Goal: Check status: Check status

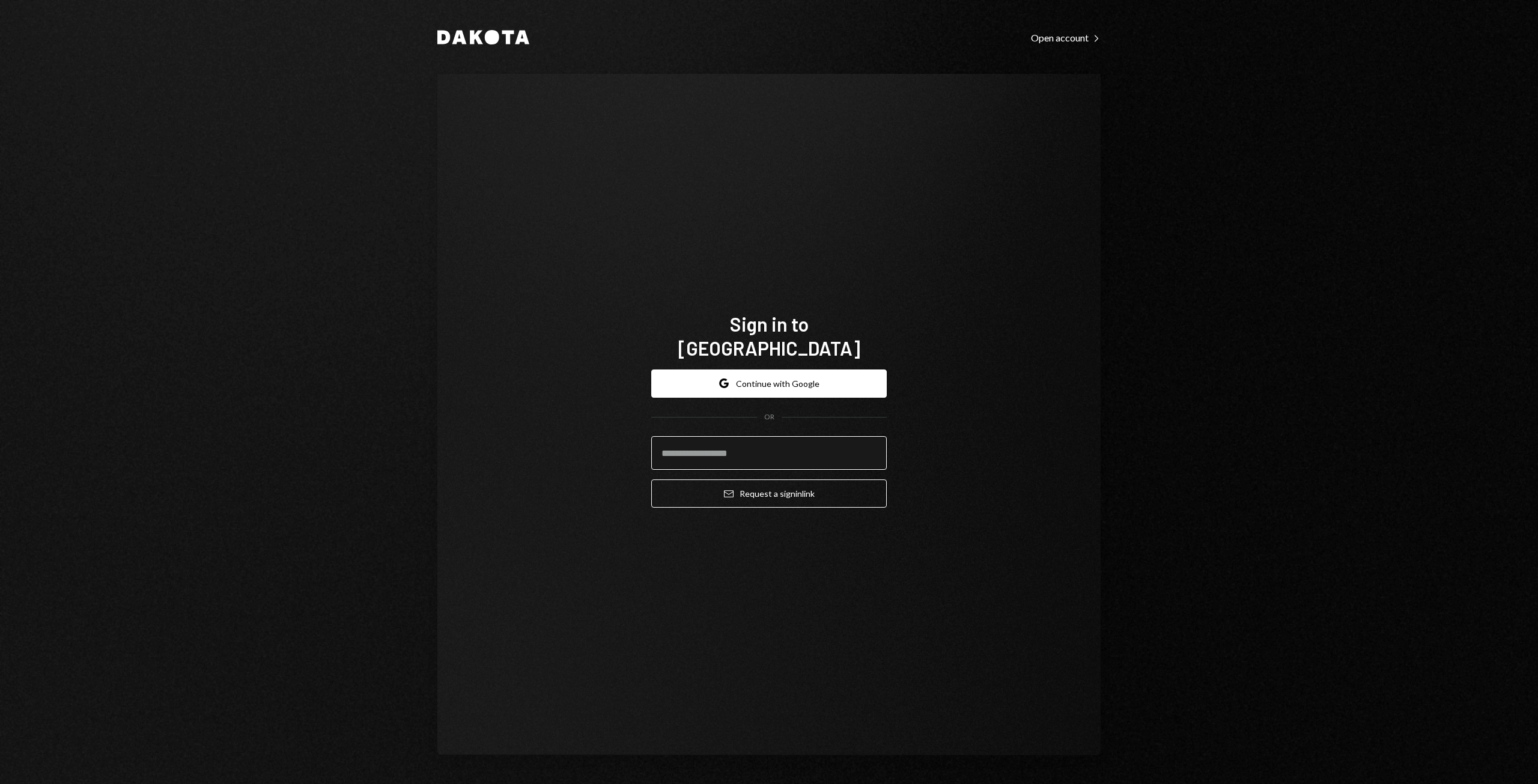
click at [791, 436] on input "email" at bounding box center [769, 453] width 235 height 34
type input "**********"
click at [811, 374] on button "Google Continue with Google" at bounding box center [769, 384] width 235 height 28
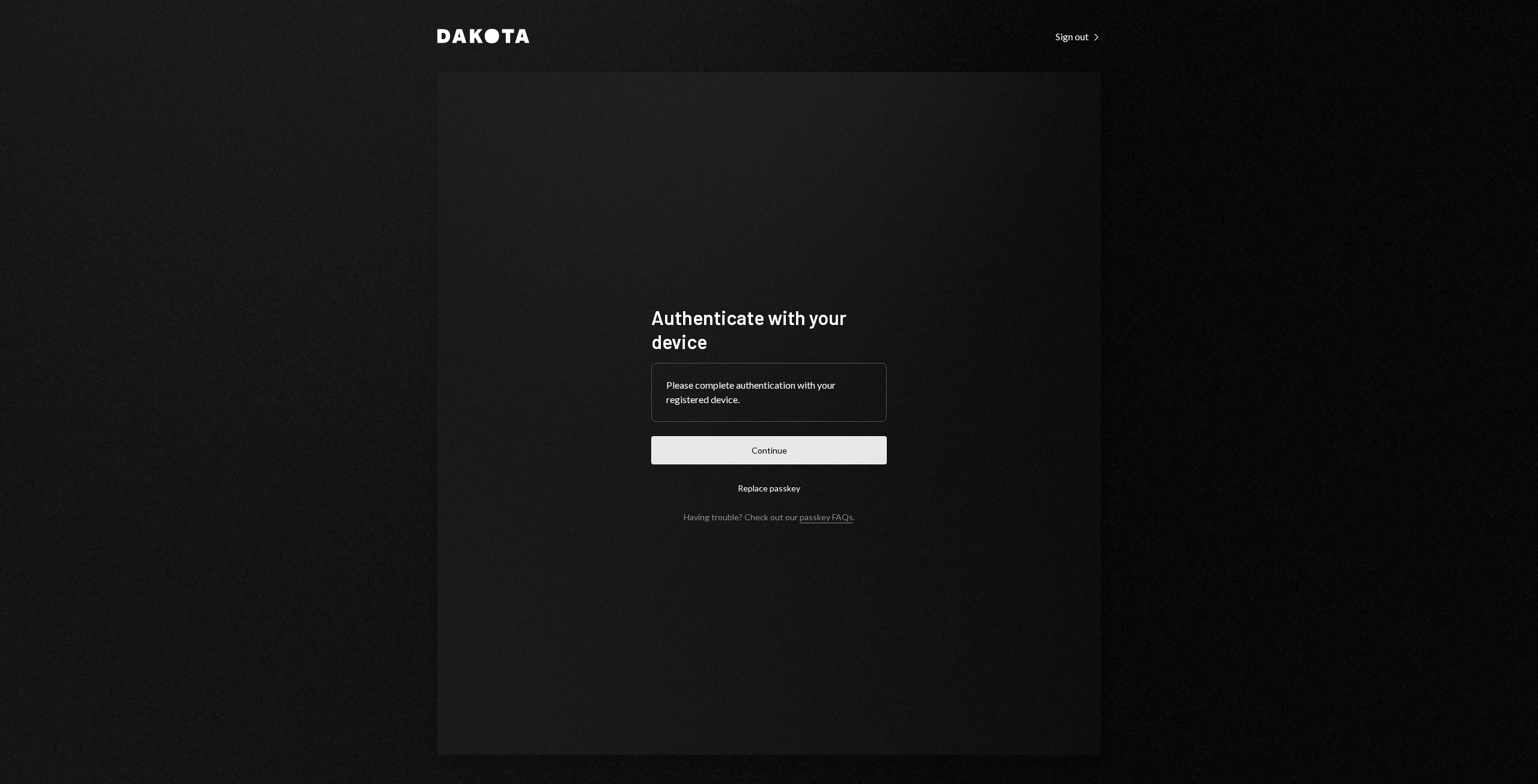
click at [782, 456] on button "Continue" at bounding box center [769, 450] width 235 height 28
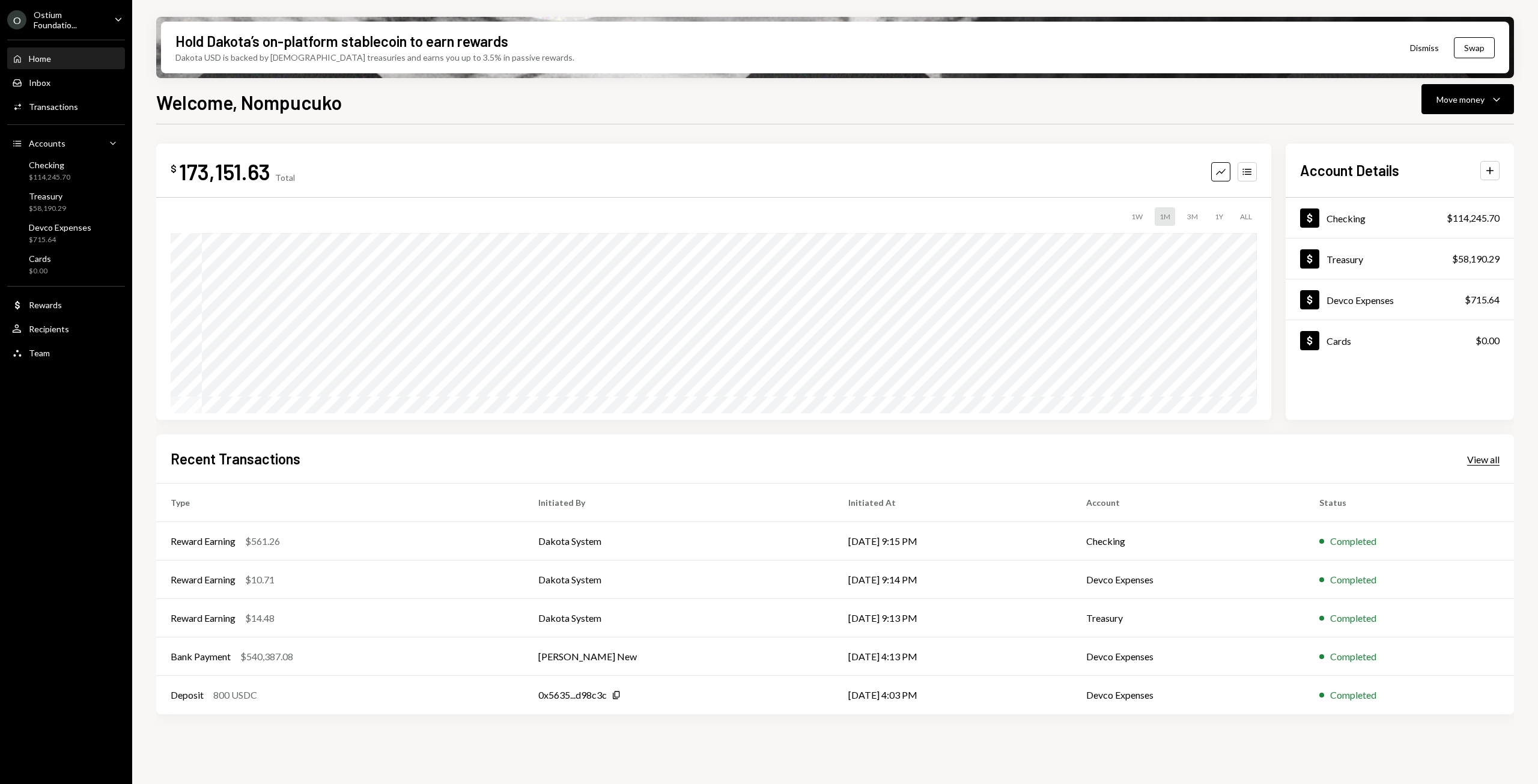
click at [1490, 459] on div "View all" at bounding box center [1483, 459] width 32 height 12
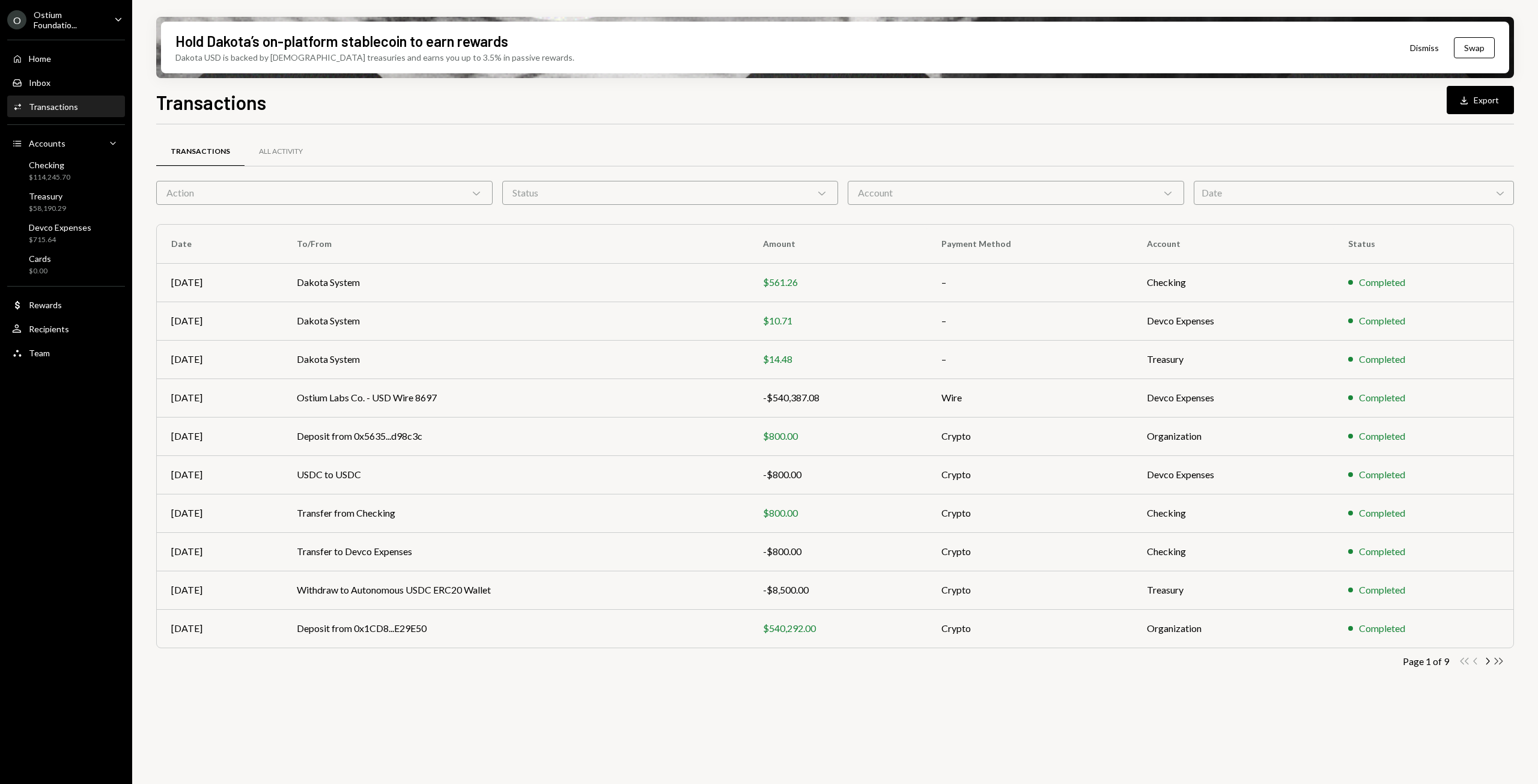
click at [1502, 661] on icon "button" at bounding box center [1498, 661] width 9 height 7
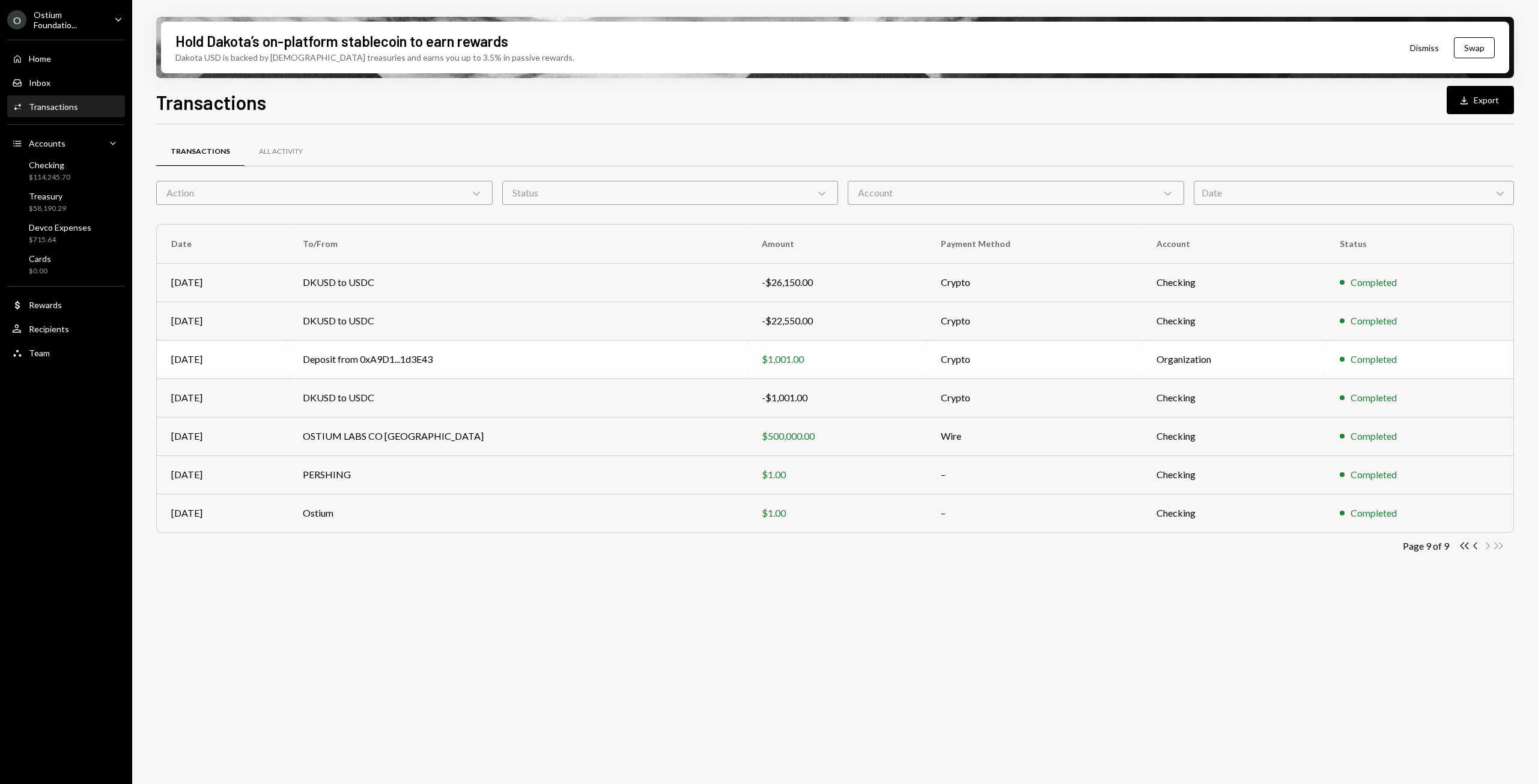
click at [816, 355] on div "$1,001.00" at bounding box center [837, 359] width 150 height 14
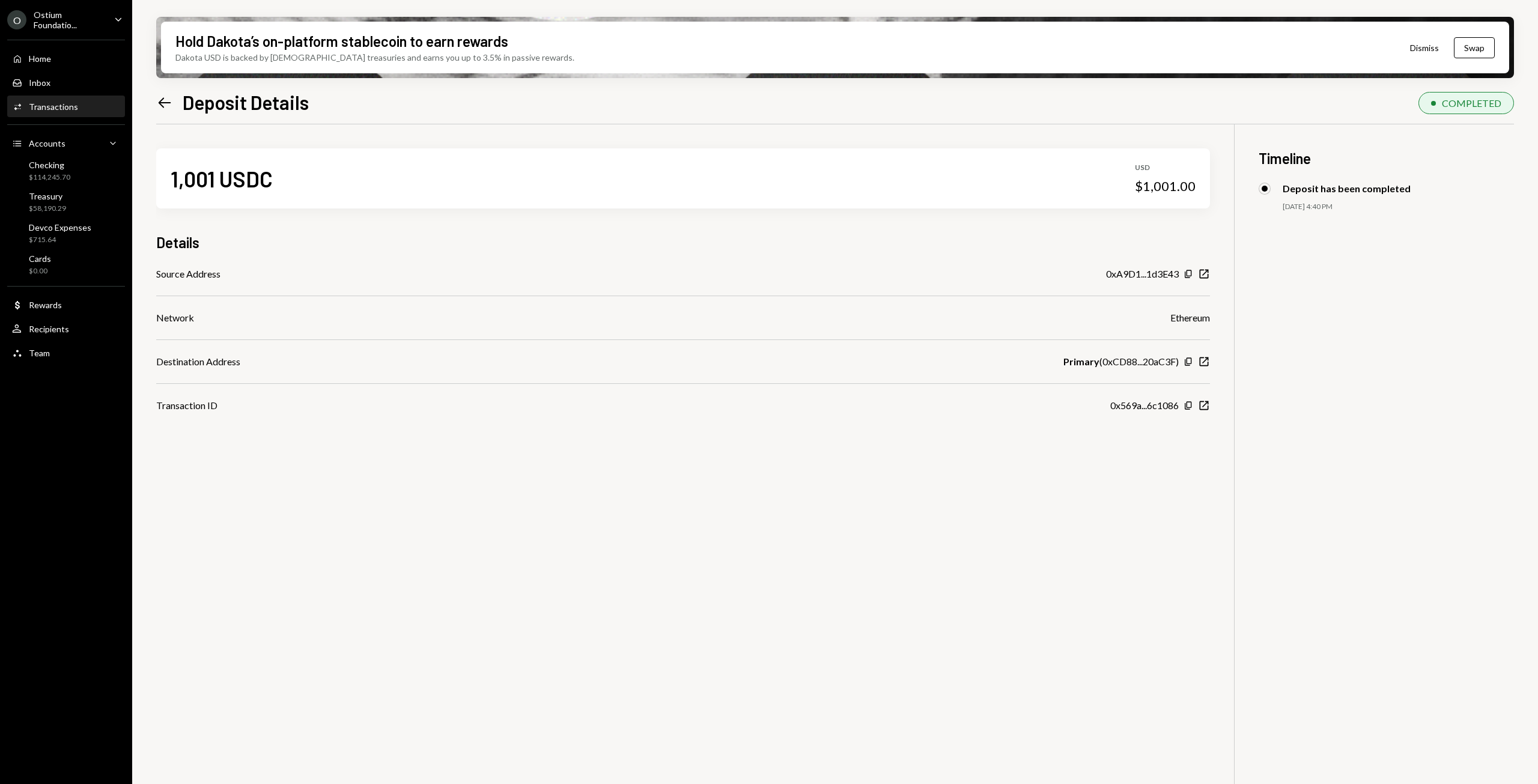
click at [173, 97] on div "Left Arrow Deposit Details" at bounding box center [232, 102] width 152 height 24
click at [164, 101] on icon "Left Arrow" at bounding box center [164, 103] width 17 height 17
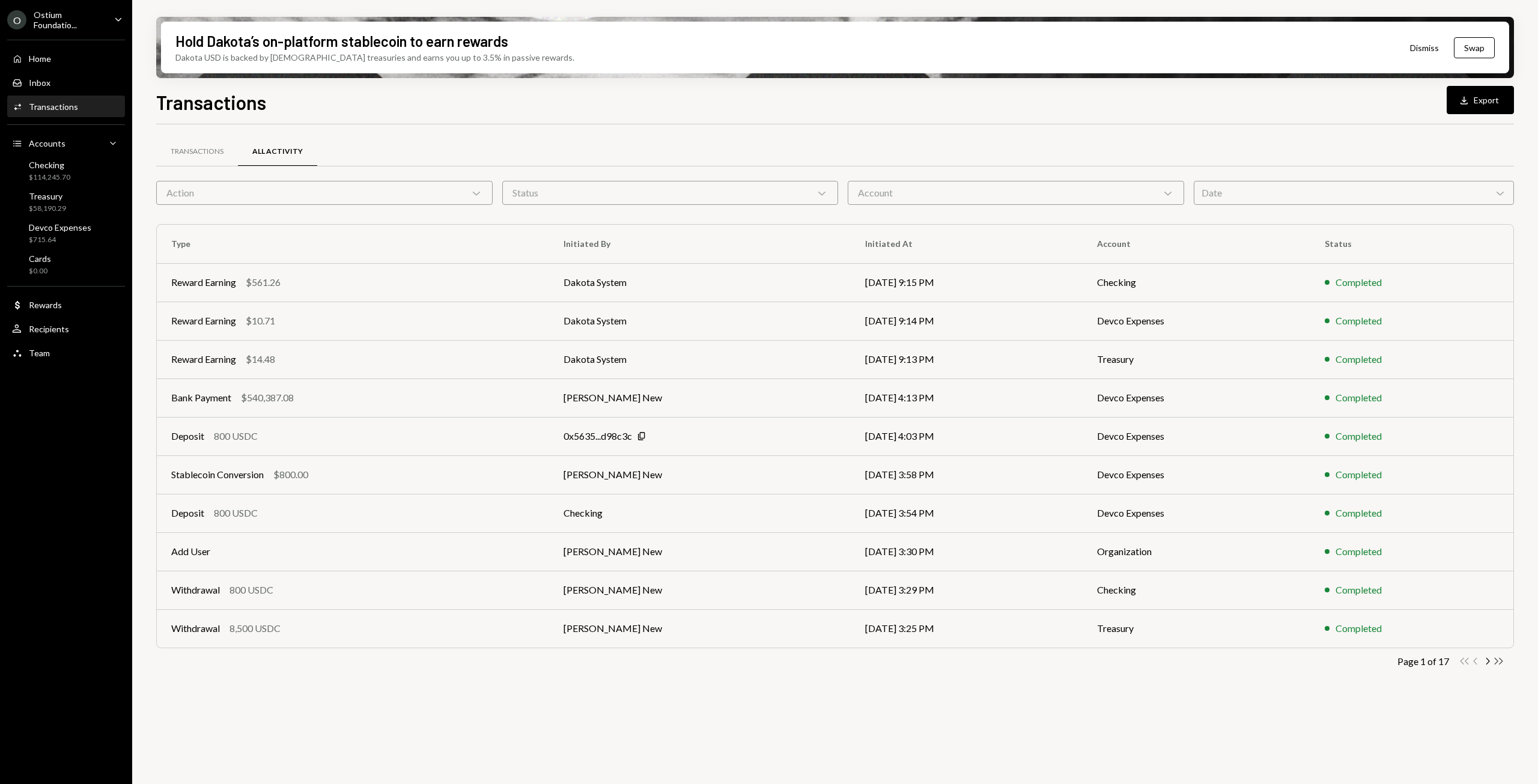
click at [1502, 662] on icon "Double Arrow Right" at bounding box center [1498, 661] width 11 height 11
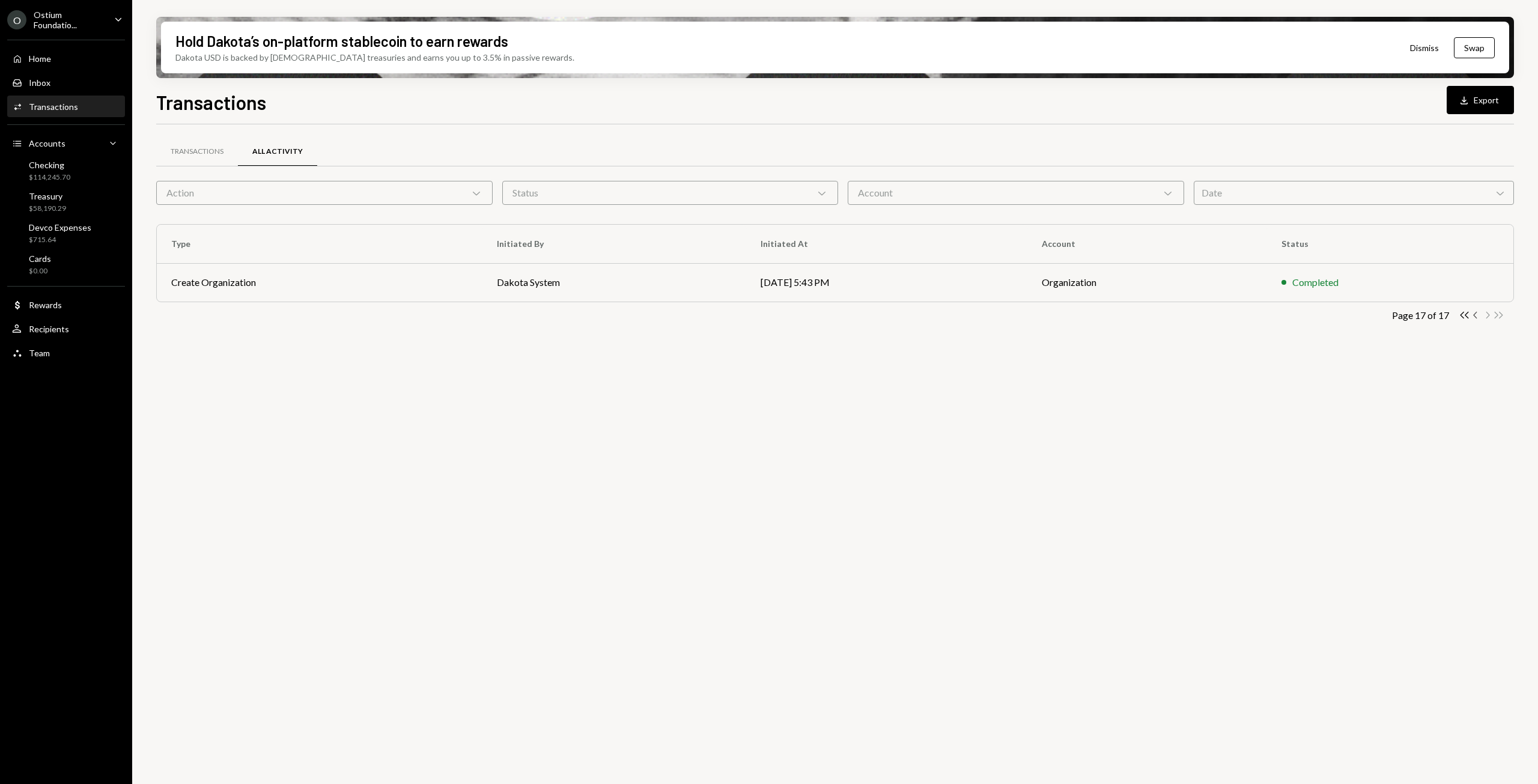
click at [1476, 313] on icon "Chevron Left" at bounding box center [1476, 315] width 11 height 11
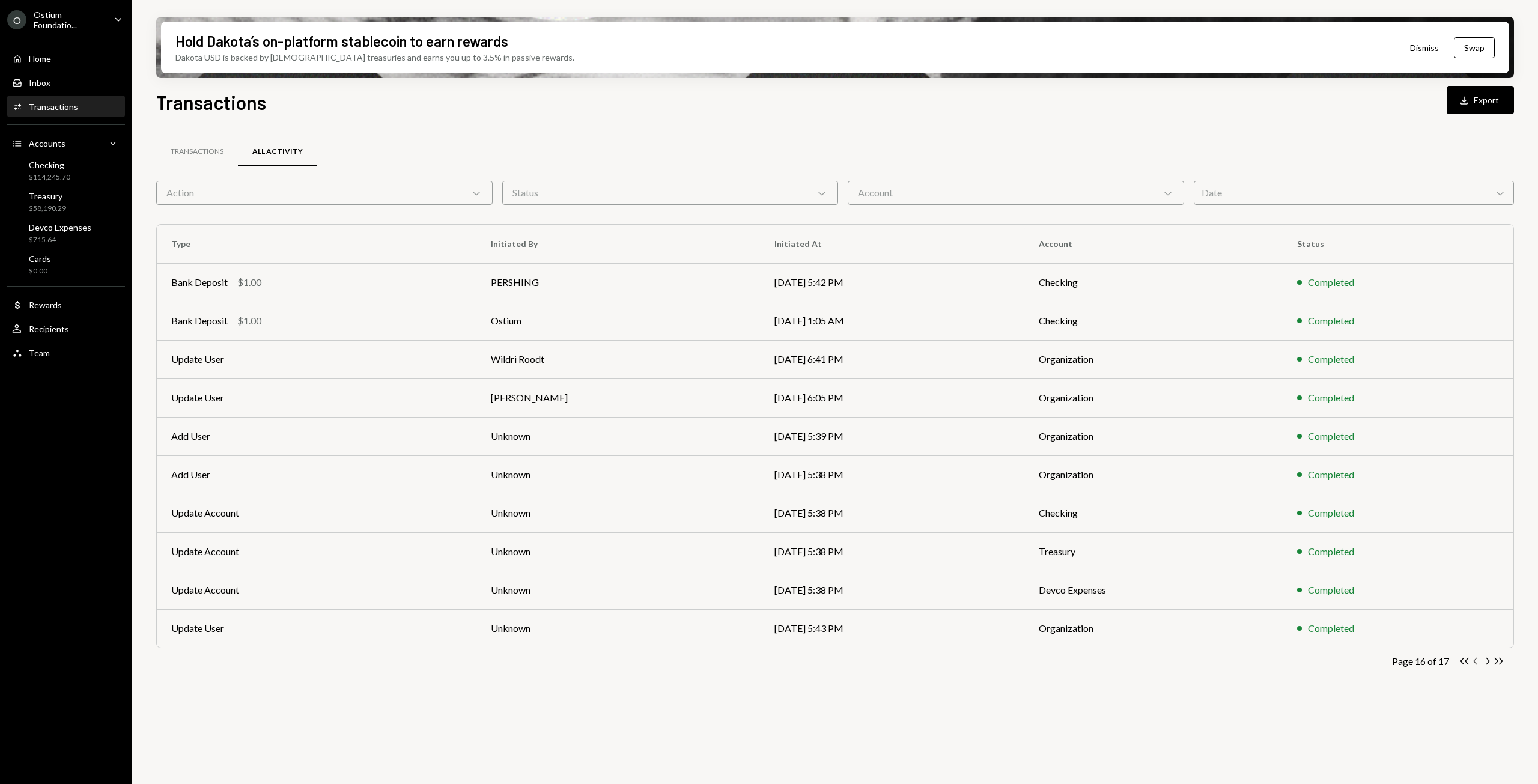
click at [1475, 661] on icon "Chevron Left" at bounding box center [1476, 661] width 11 height 11
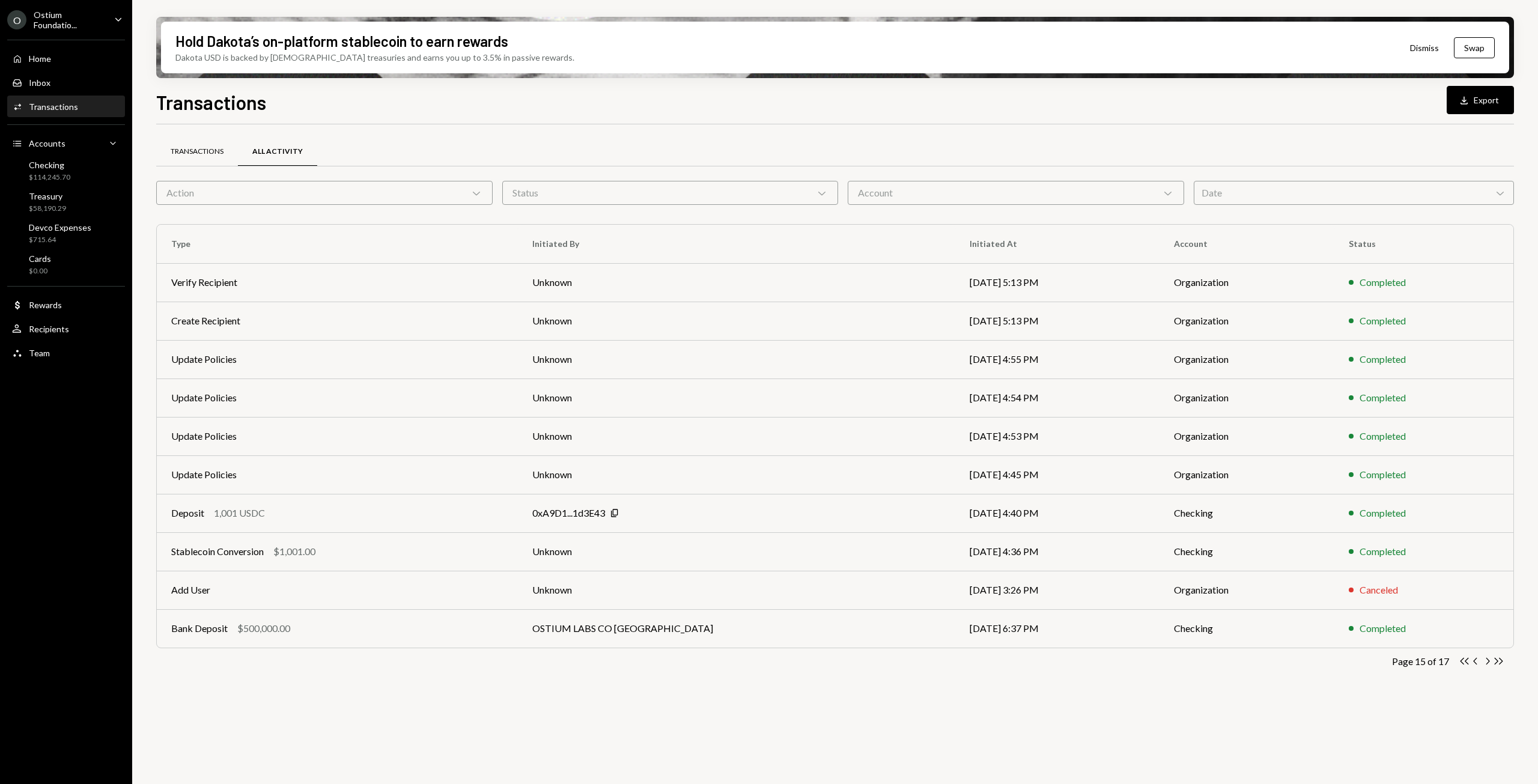
click at [182, 148] on div "Transactions" at bounding box center [197, 152] width 53 height 10
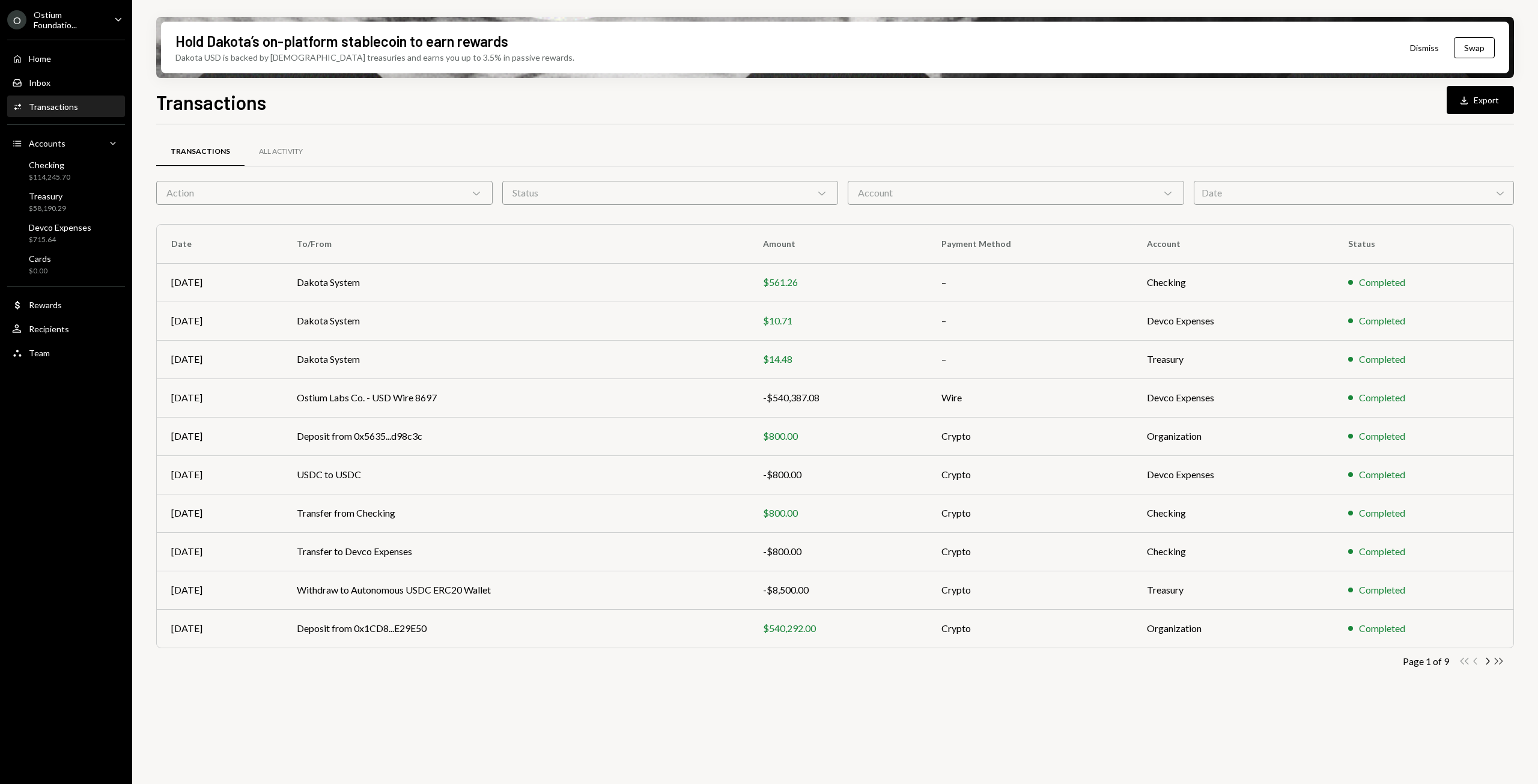
click at [1500, 661] on icon "Double Arrow Right" at bounding box center [1498, 661] width 11 height 11
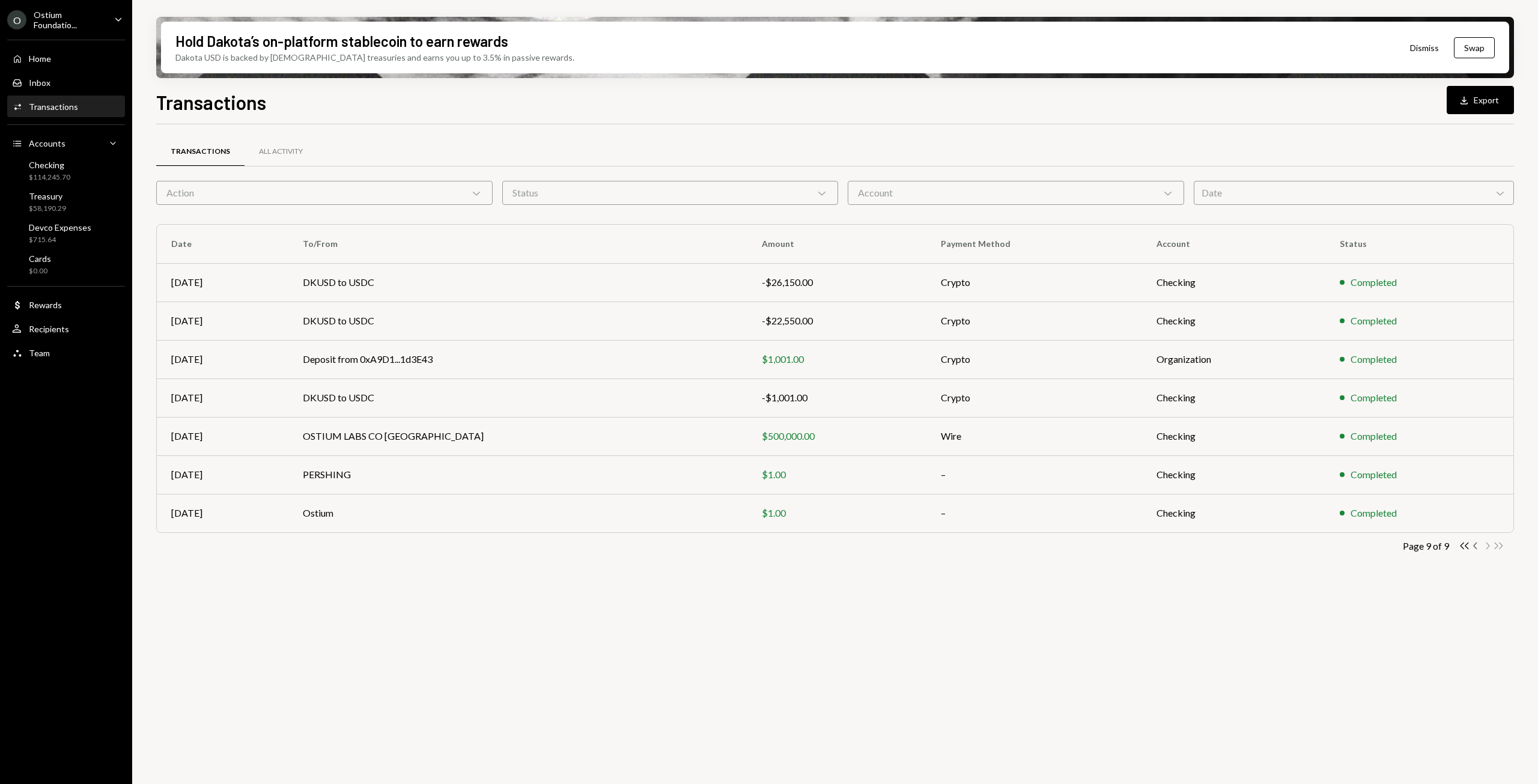
click at [1477, 545] on icon "Chevron Left" at bounding box center [1476, 545] width 11 height 11
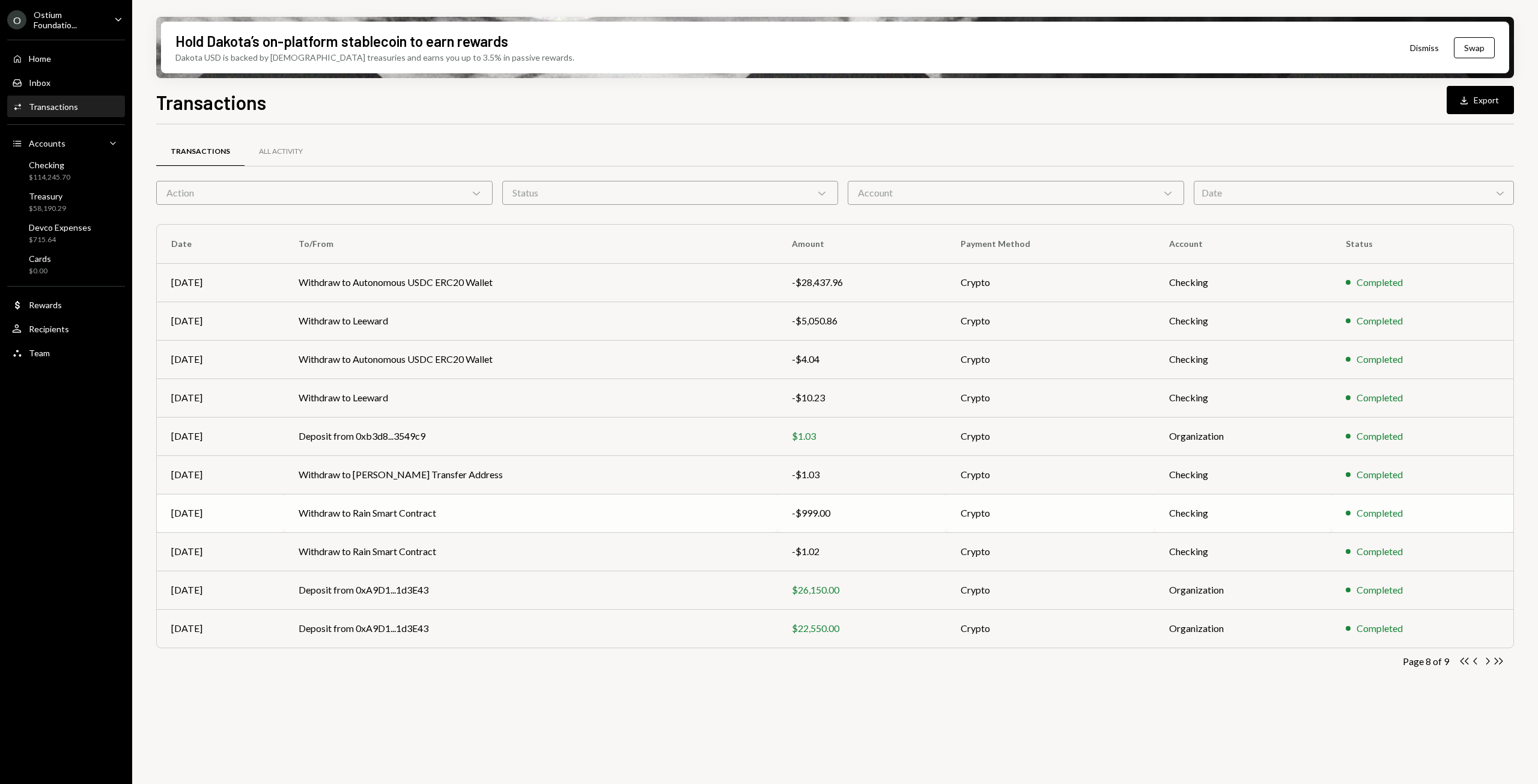
click at [807, 512] on div "-$999.00" at bounding box center [861, 512] width 140 height 14
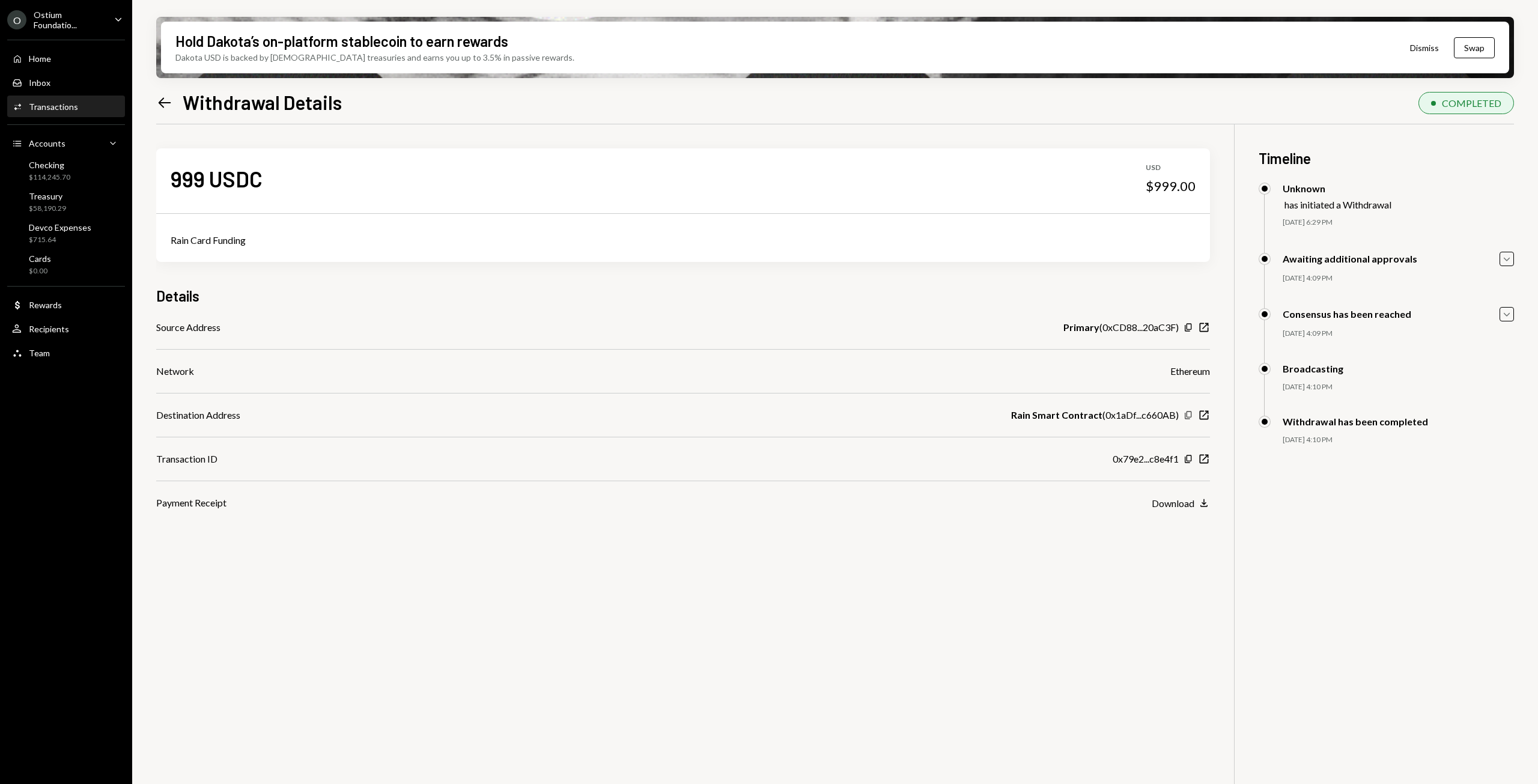
click at [1186, 412] on icon "Copy" at bounding box center [1188, 415] width 9 height 9
click at [1188, 327] on icon "Copy" at bounding box center [1188, 327] width 9 height 9
